Goal: Navigation & Orientation: Find specific page/section

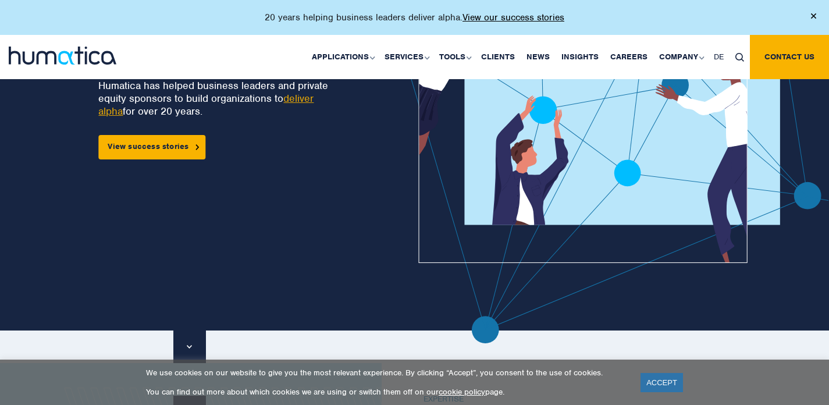
scroll to position [152, 0]
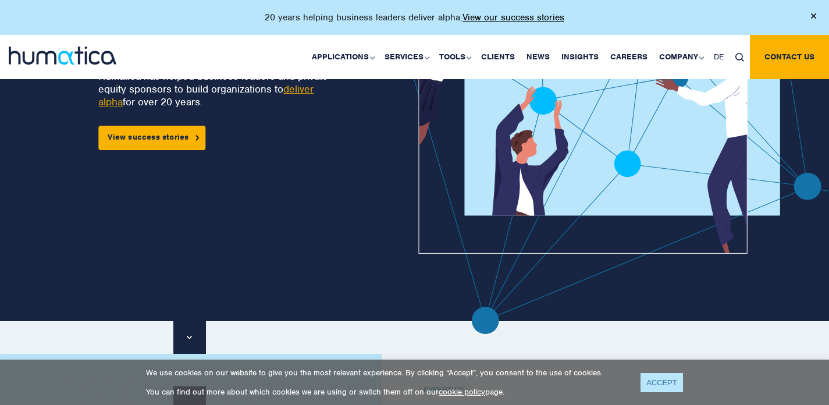
click at [663, 381] on link "ACCEPT" at bounding box center [661, 382] width 42 height 19
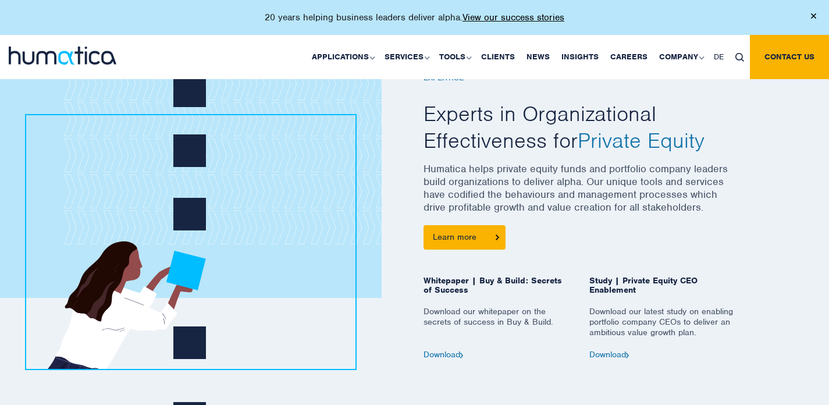
scroll to position [145, 0]
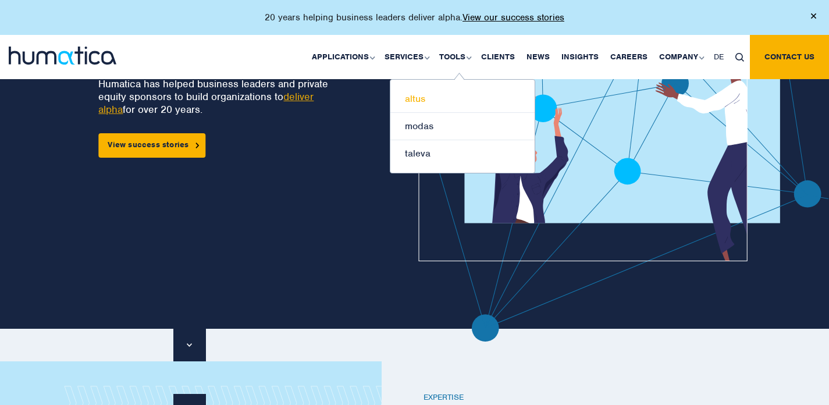
click at [430, 96] on link "altus" at bounding box center [462, 98] width 144 height 27
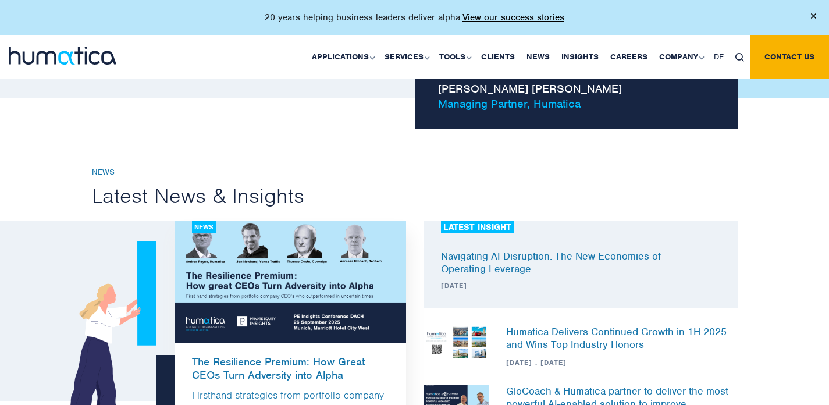
scroll to position [928, 0]
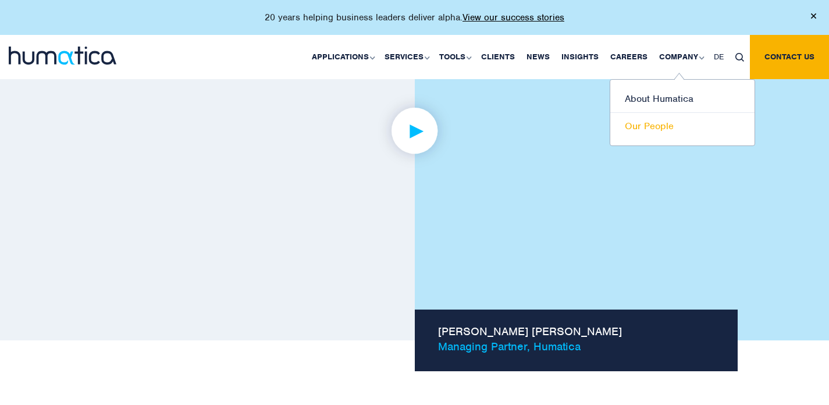
click at [668, 127] on link "Our People" at bounding box center [682, 126] width 144 height 27
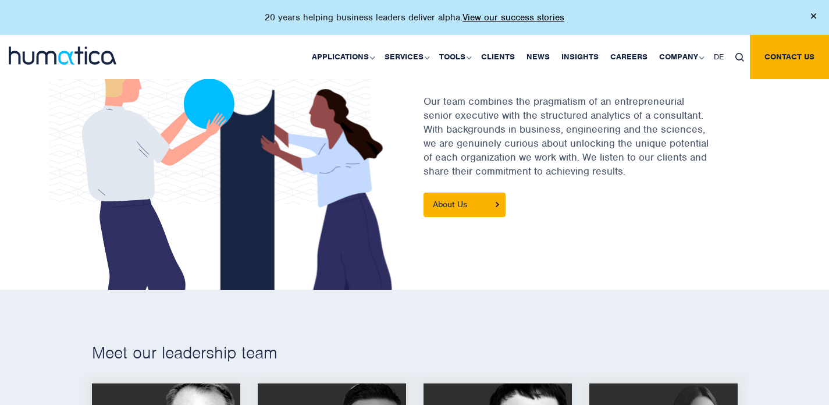
scroll to position [435, 0]
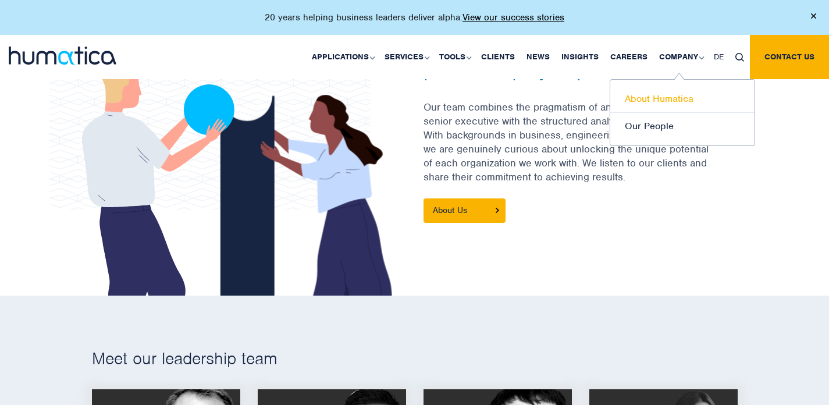
click at [663, 97] on link "About Humatica" at bounding box center [682, 98] width 144 height 27
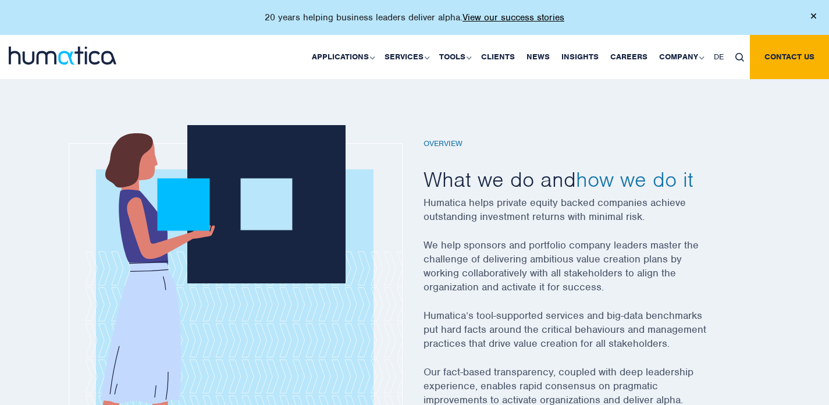
scroll to position [361, 0]
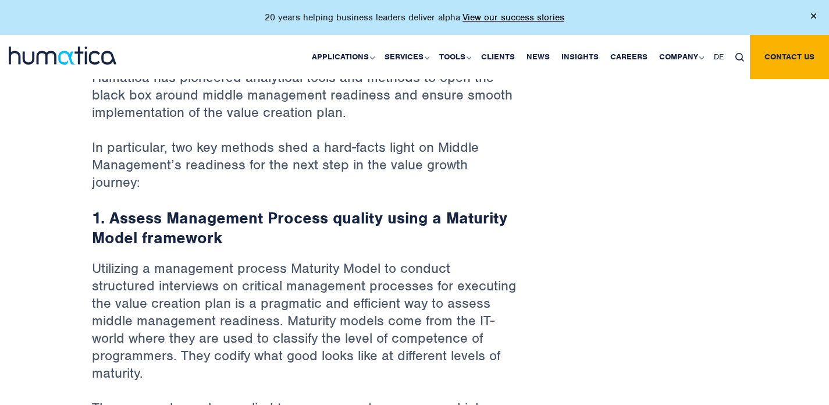
scroll to position [559, 0]
